Goal: Use online tool/utility: Utilize a website feature to perform a specific function

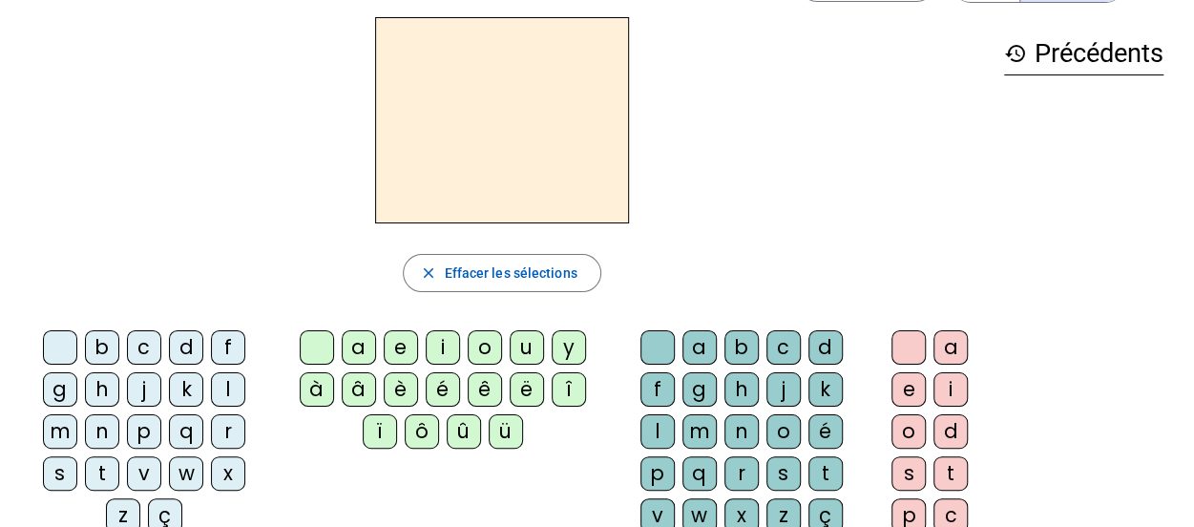
scroll to position [95, 0]
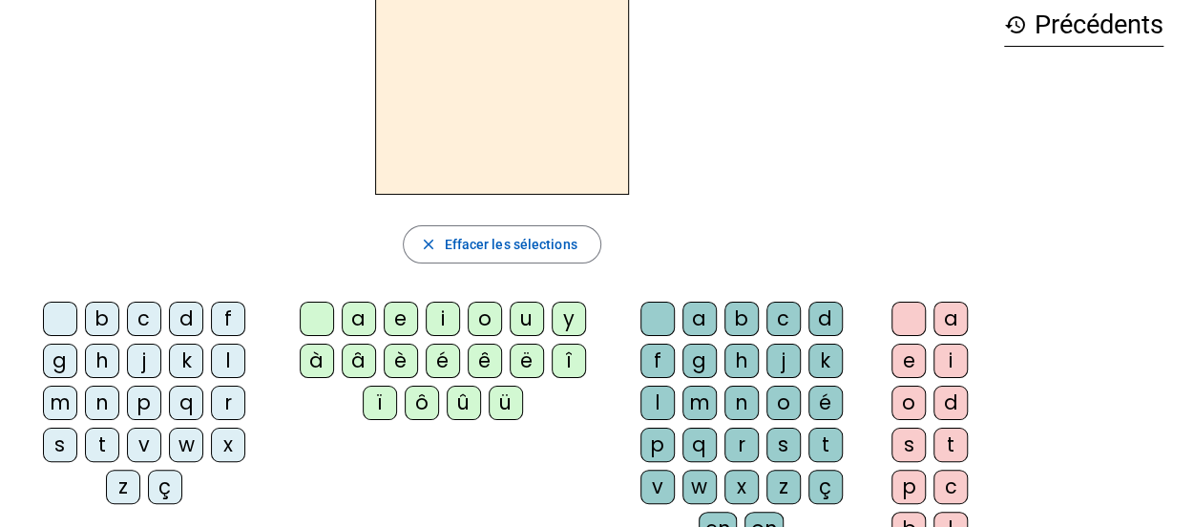
click at [119, 428] on div "t" at bounding box center [102, 445] width 34 height 34
click at [365, 322] on div "a" at bounding box center [359, 319] width 34 height 34
click at [766, 315] on div "c" at bounding box center [783, 319] width 34 height 34
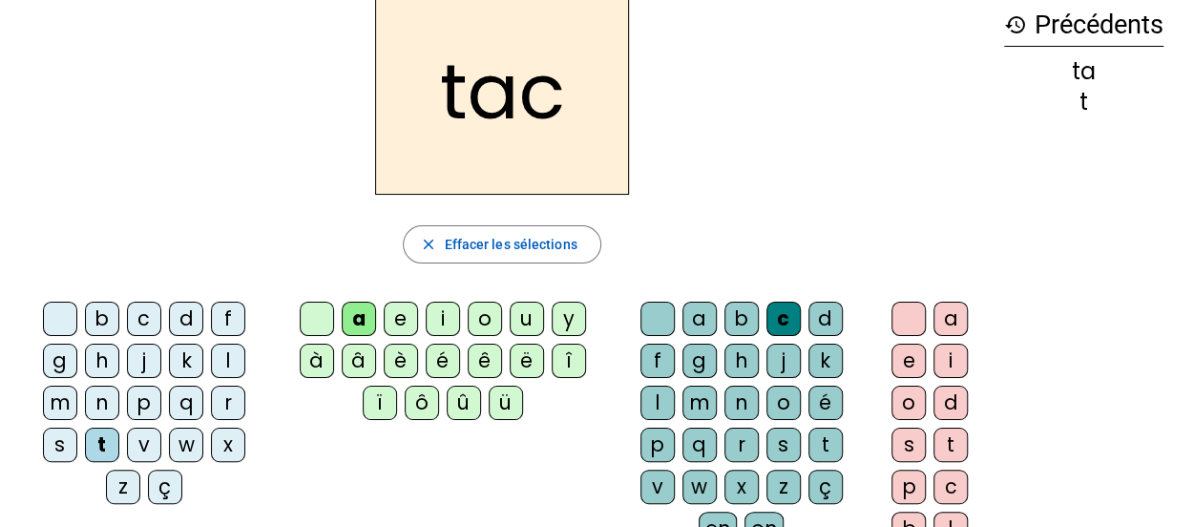
click at [766, 309] on div "c" at bounding box center [783, 319] width 34 height 34
click at [359, 311] on div "a" at bounding box center [359, 319] width 34 height 34
click at [470, 250] on span "Effacer les sélections" at bounding box center [510, 244] width 133 height 23
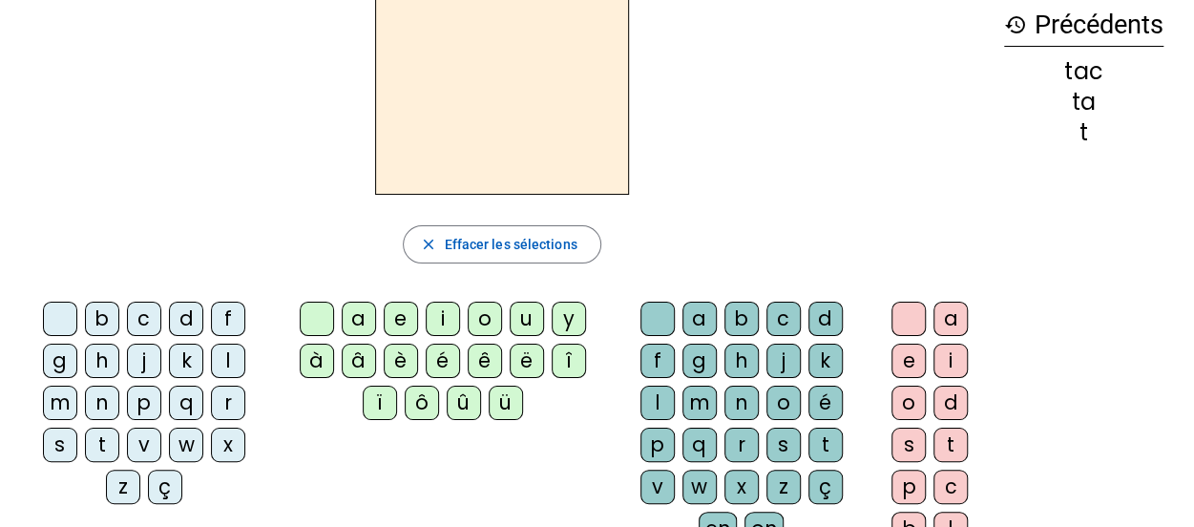
click at [119, 428] on div "t" at bounding box center [102, 445] width 34 height 34
click at [359, 316] on div "a" at bounding box center [359, 319] width 34 height 34
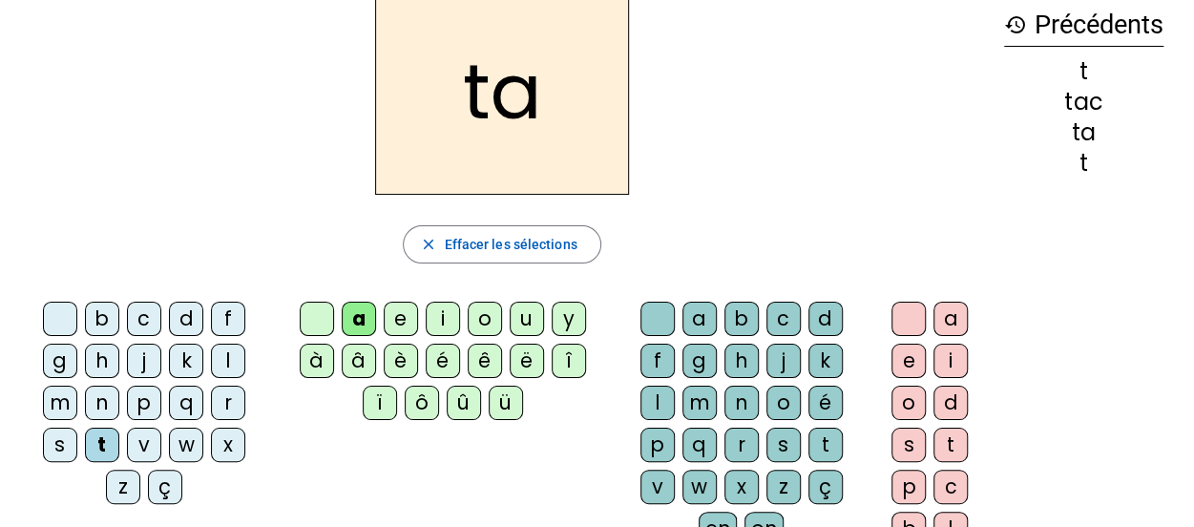
click at [397, 314] on div "e" at bounding box center [401, 319] width 34 height 34
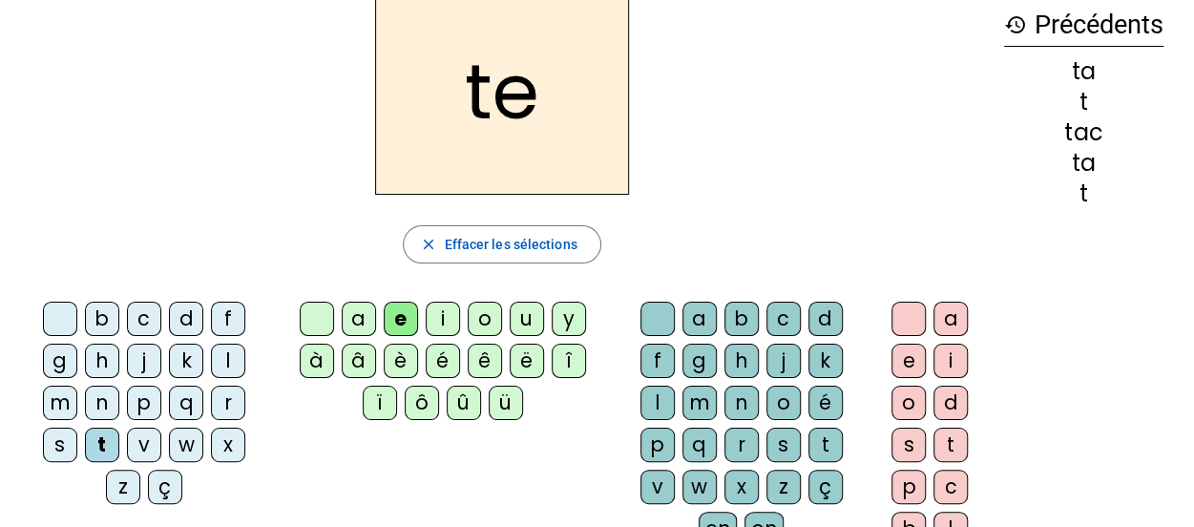
click at [127, 356] on div "j" at bounding box center [144, 361] width 34 height 34
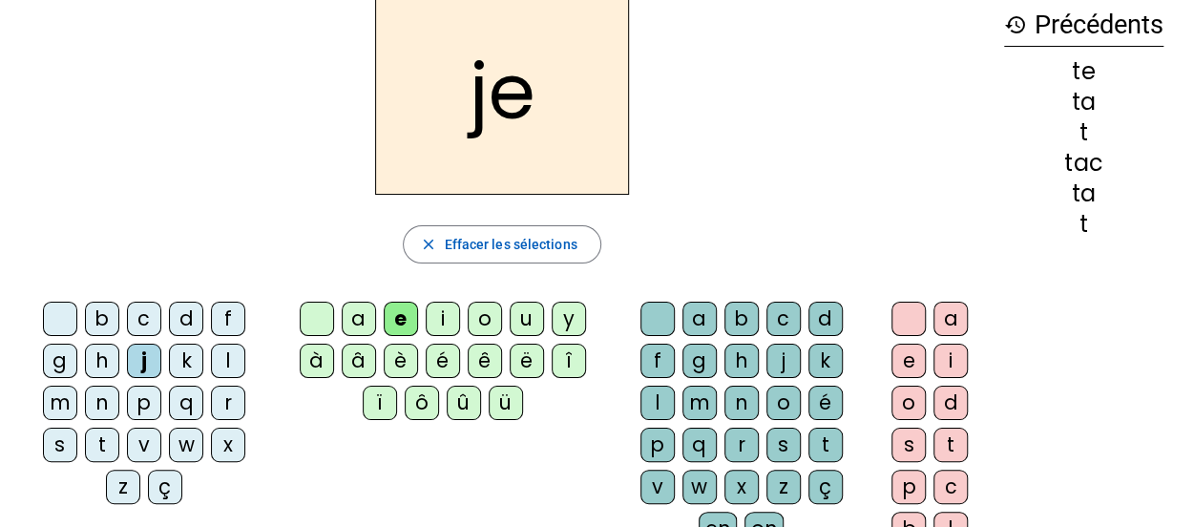
click at [169, 317] on div "d" at bounding box center [186, 319] width 34 height 34
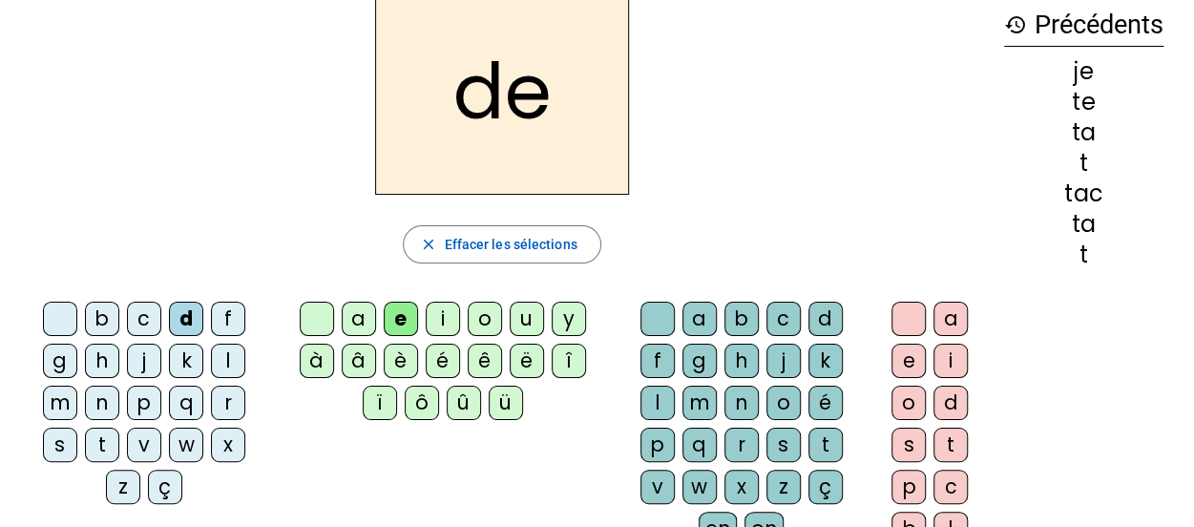
click at [77, 386] on div "m" at bounding box center [60, 403] width 34 height 34
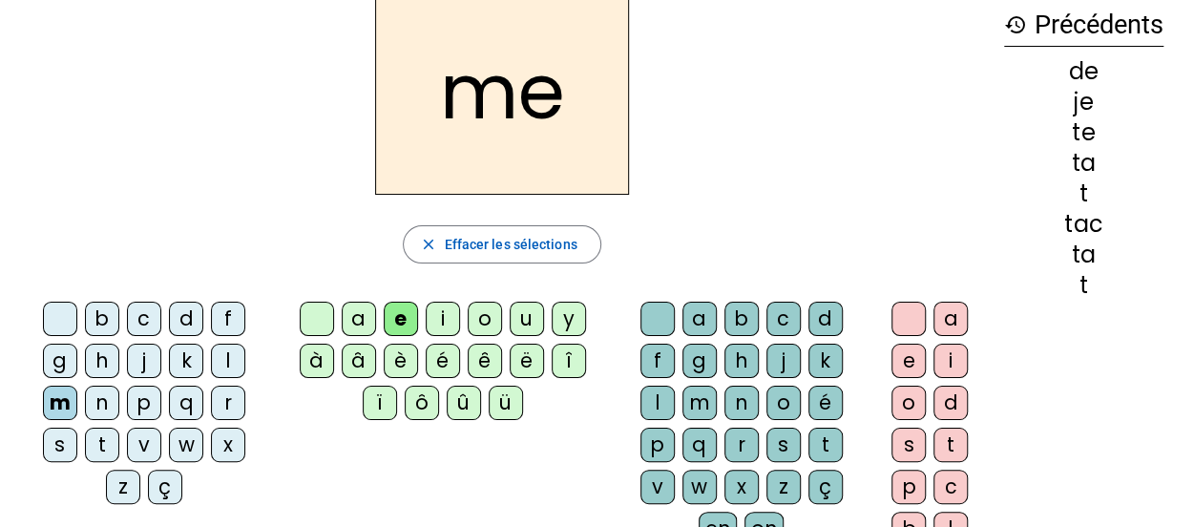
click at [365, 318] on div "a" at bounding box center [359, 319] width 34 height 34
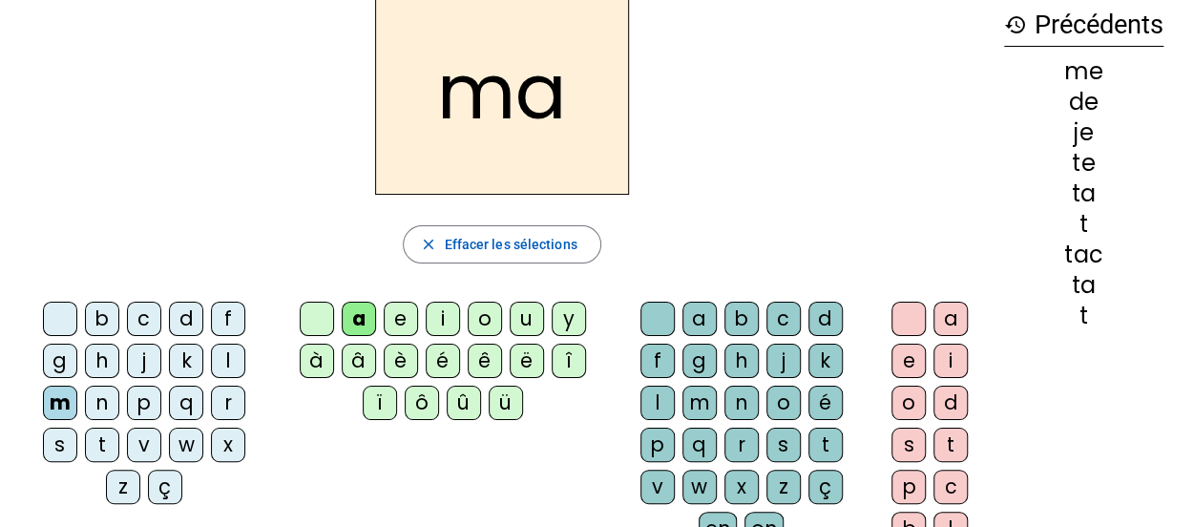
click at [211, 357] on div "l" at bounding box center [228, 361] width 34 height 34
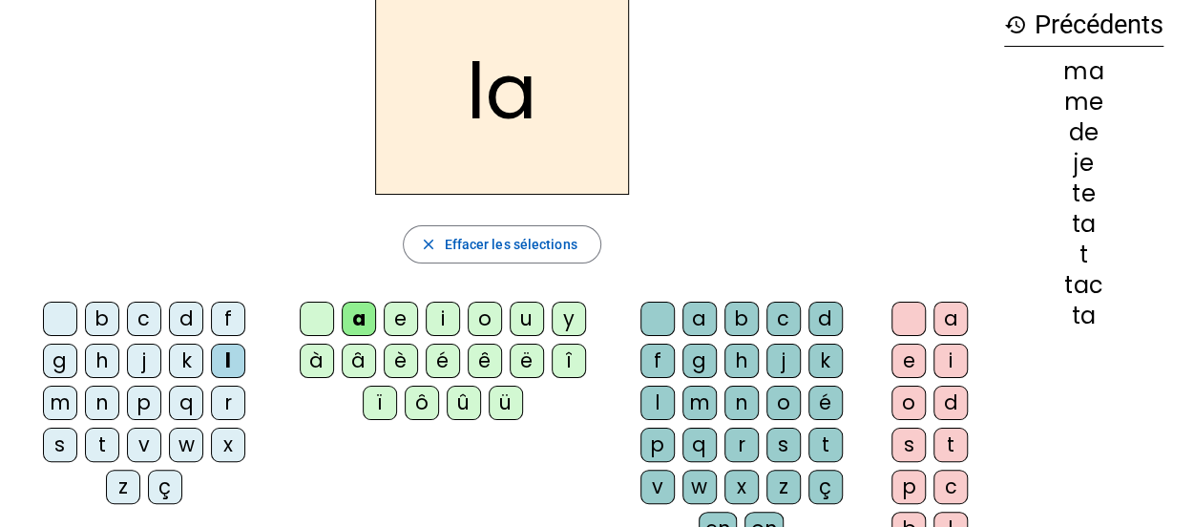
click at [766, 319] on div "c" at bounding box center [783, 319] width 34 height 34
